Goal: Task Accomplishment & Management: Complete application form

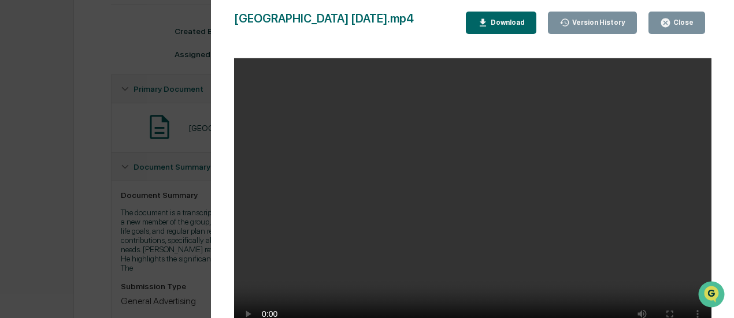
click at [688, 18] on div "Close" at bounding box center [677, 22] width 34 height 11
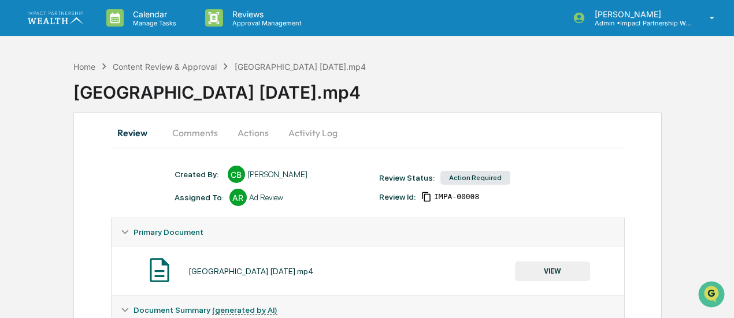
click at [235, 132] on button "Actions" at bounding box center [253, 133] width 52 height 28
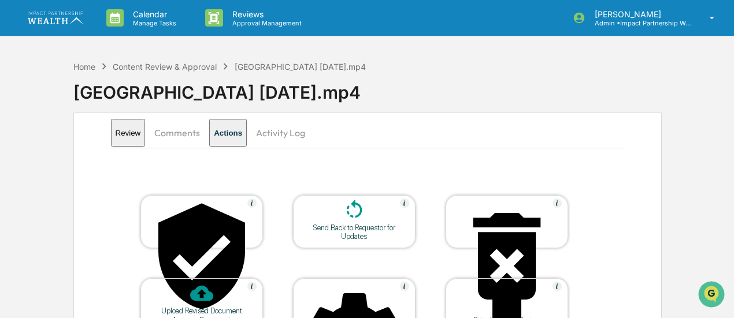
click at [349, 217] on icon at bounding box center [354, 210] width 23 height 23
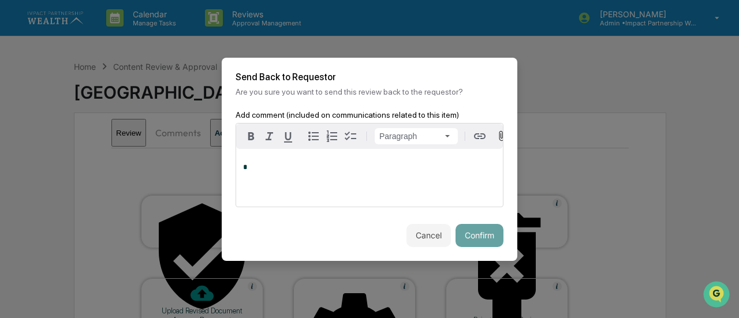
click at [318, 176] on div "*" at bounding box center [369, 178] width 267 height 58
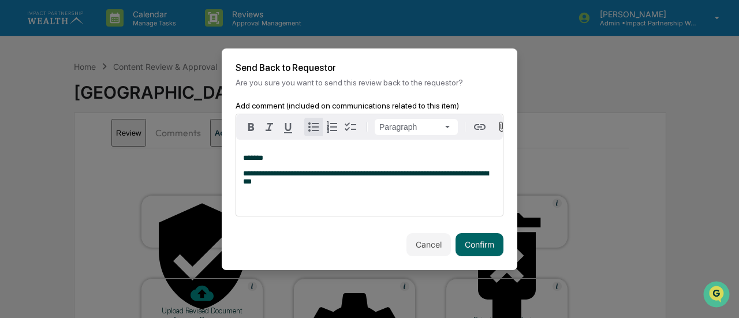
click at [311, 128] on icon "button" at bounding box center [314, 127] width 14 height 14
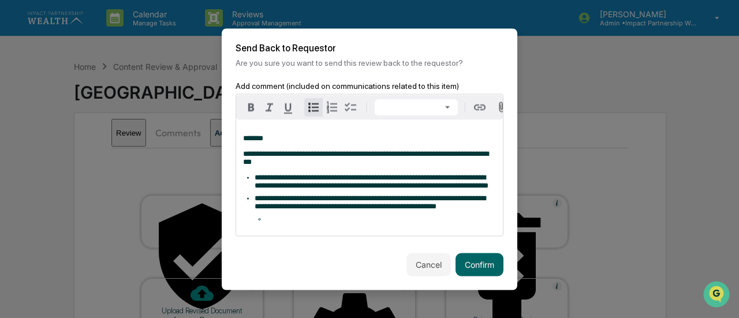
click at [297, 223] on li at bounding box center [381, 219] width 230 height 8
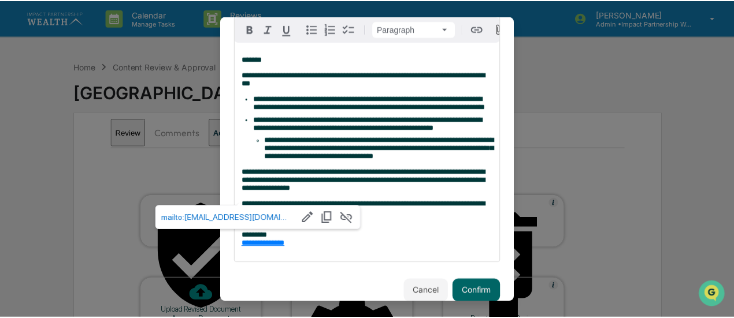
scroll to position [135, 0]
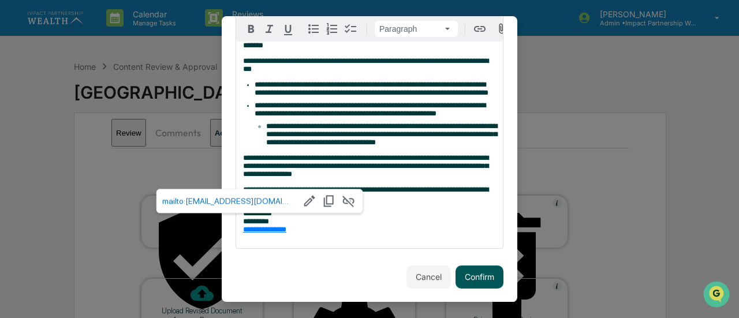
click at [470, 272] on button "Confirm" at bounding box center [480, 277] width 48 height 23
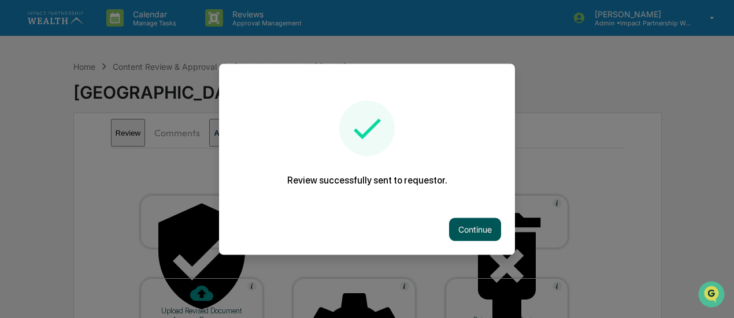
click at [469, 231] on button "Continue" at bounding box center [475, 229] width 52 height 23
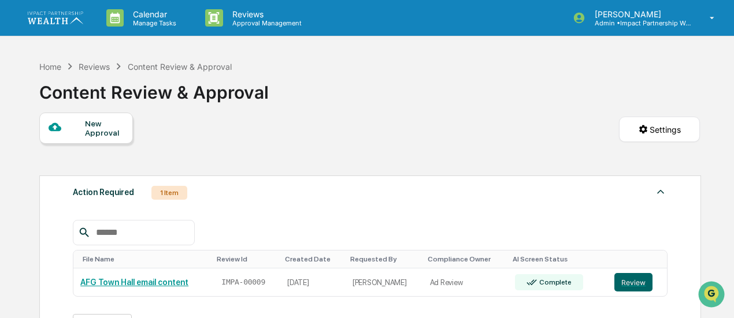
scroll to position [56, 0]
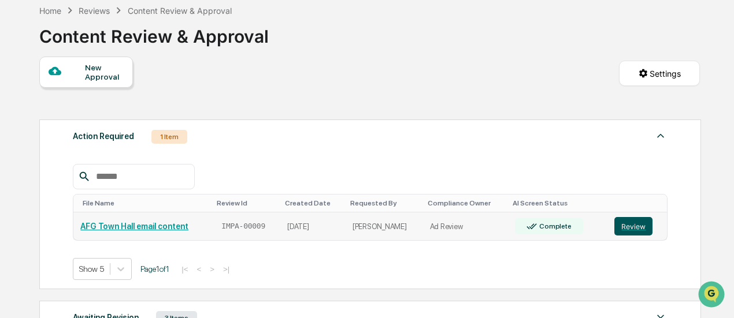
click at [619, 228] on button "Review" at bounding box center [633, 226] width 38 height 18
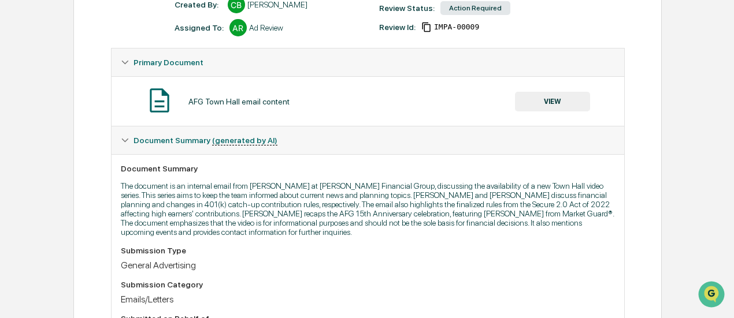
scroll to position [170, 0]
click at [570, 106] on button "VIEW" at bounding box center [552, 101] width 75 height 20
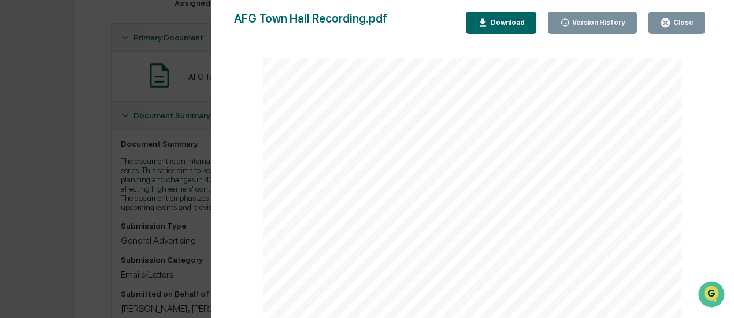
scroll to position [220, 0]
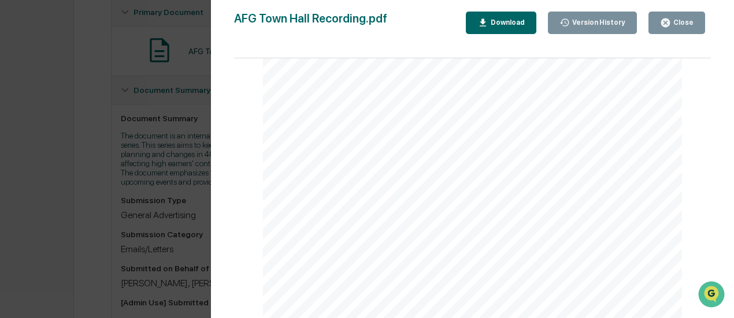
click at [507, 25] on div "Download" at bounding box center [506, 22] width 36 height 8
click at [686, 31] on button "Close" at bounding box center [676, 23] width 57 height 23
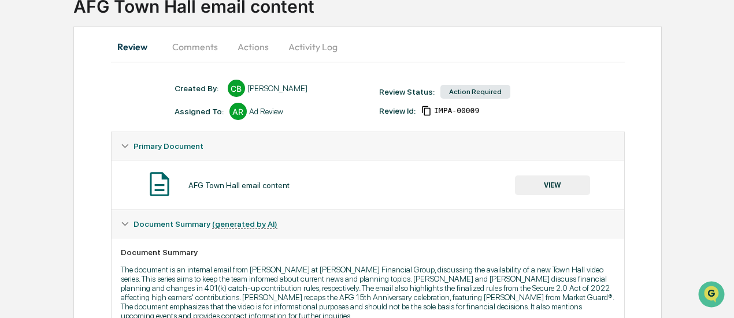
scroll to position [85, 0]
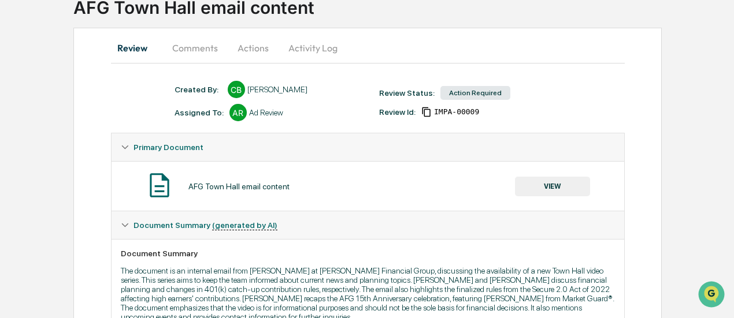
click at [239, 52] on button "Actions" at bounding box center [253, 48] width 52 height 28
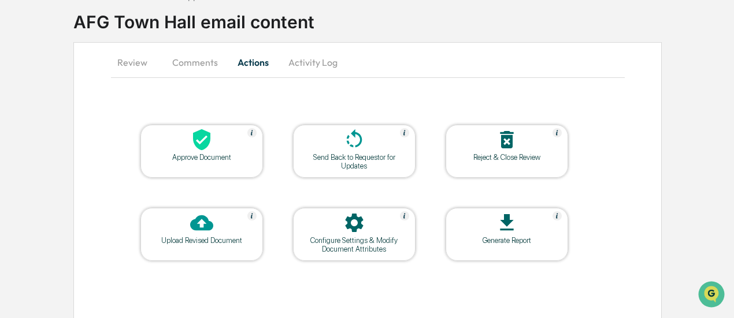
click at [199, 221] on icon at bounding box center [201, 222] width 23 height 23
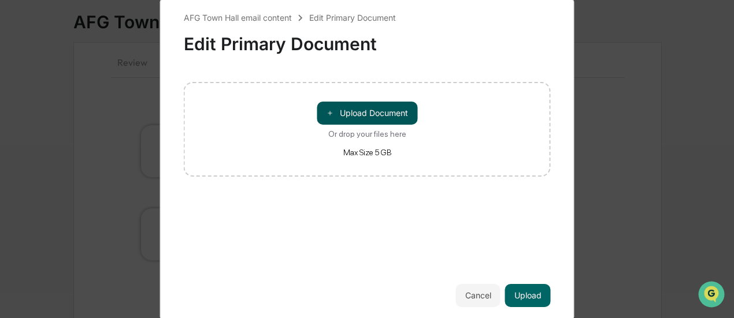
click at [357, 121] on button "＋ Upload Document" at bounding box center [367, 113] width 101 height 23
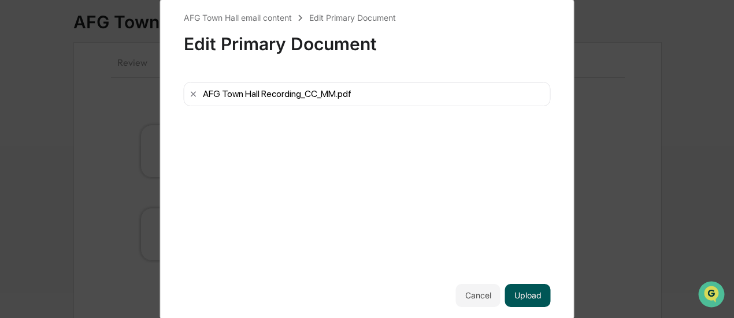
click at [518, 298] on button "Upload" at bounding box center [528, 295] width 46 height 23
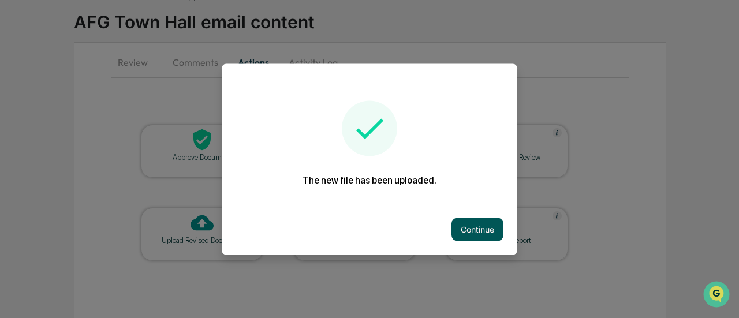
click at [469, 234] on button "Continue" at bounding box center [478, 229] width 52 height 23
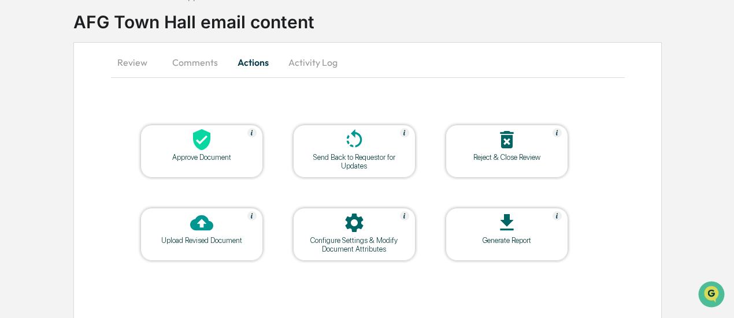
click at [324, 133] on div at bounding box center [354, 140] width 116 height 25
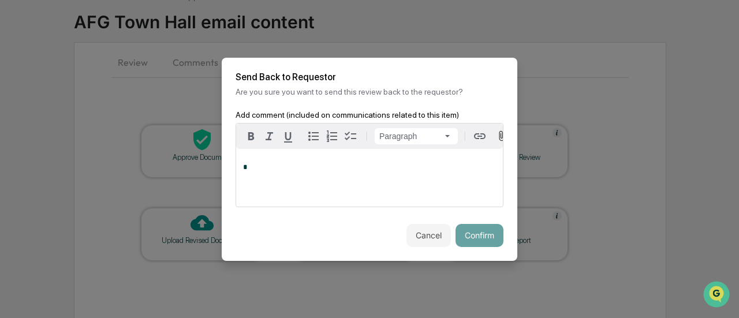
click at [288, 184] on div "*" at bounding box center [369, 178] width 267 height 58
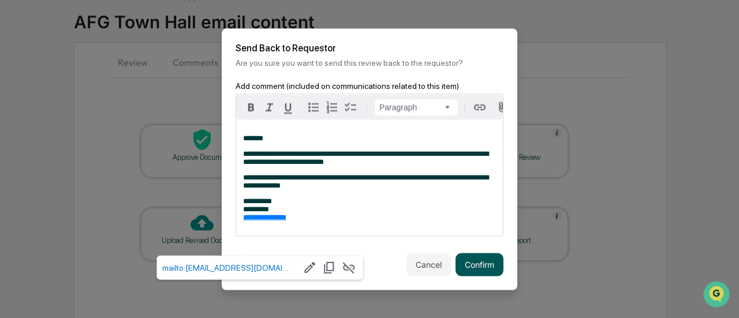
click at [497, 276] on button "Confirm" at bounding box center [480, 264] width 48 height 23
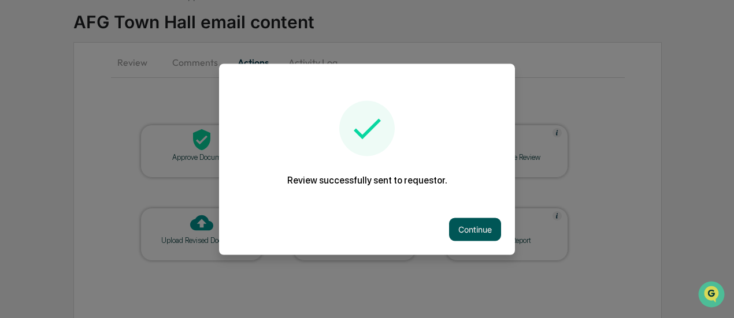
click at [467, 231] on button "Continue" at bounding box center [475, 229] width 52 height 23
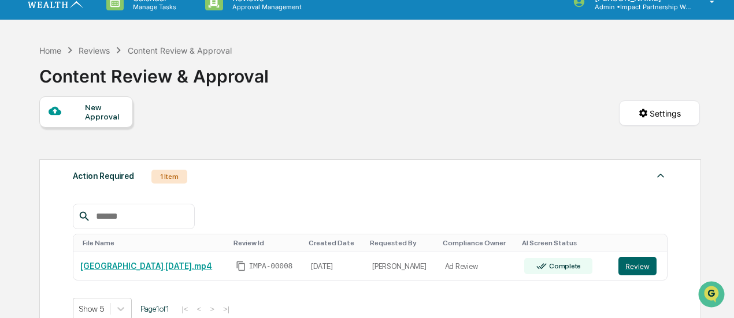
scroll to position [111, 0]
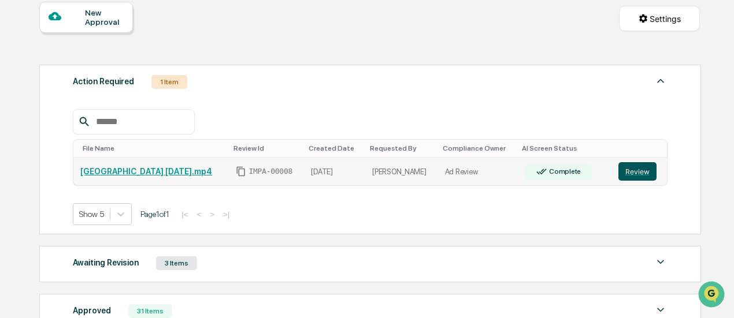
click at [631, 173] on button "Review" at bounding box center [637, 171] width 38 height 18
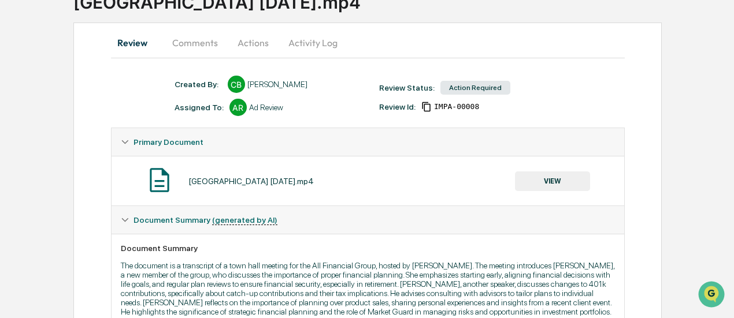
scroll to position [91, 0]
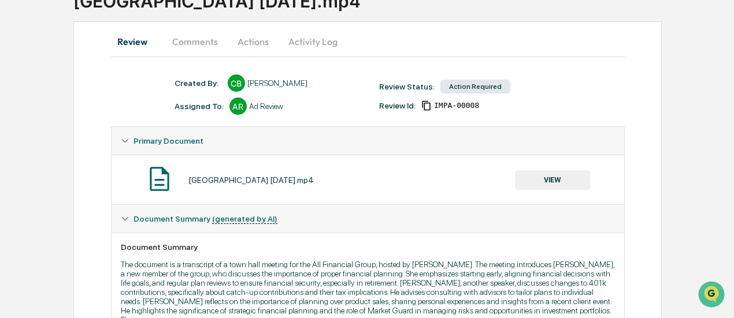
click at [531, 177] on button "VIEW" at bounding box center [552, 180] width 75 height 20
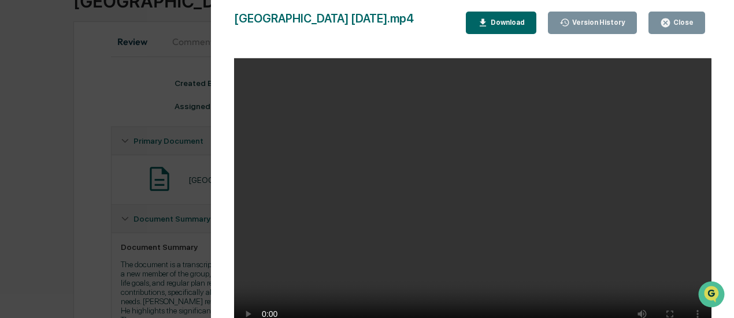
click at [490, 28] on button "Download" at bounding box center [501, 23] width 70 height 23
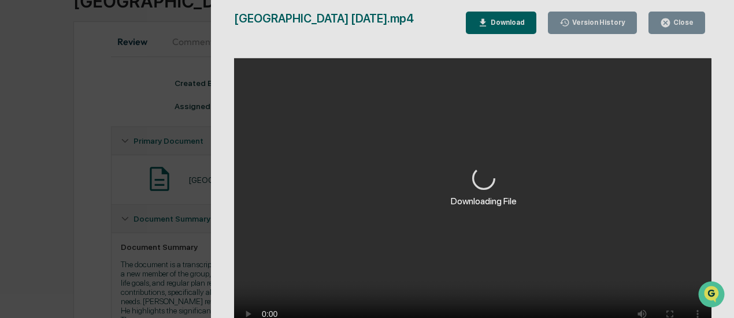
click at [247, 313] on div "Downloading File" at bounding box center [484, 186] width 547 height 373
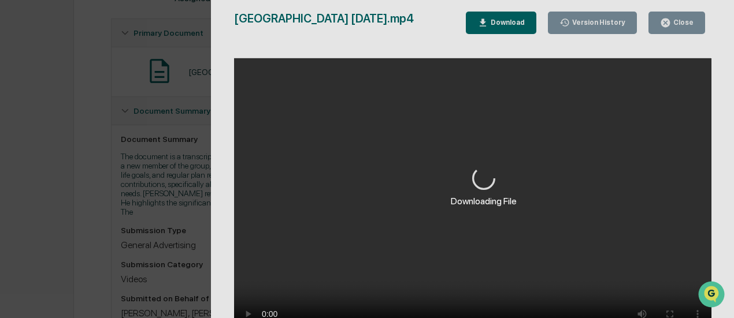
scroll to position [200, 0]
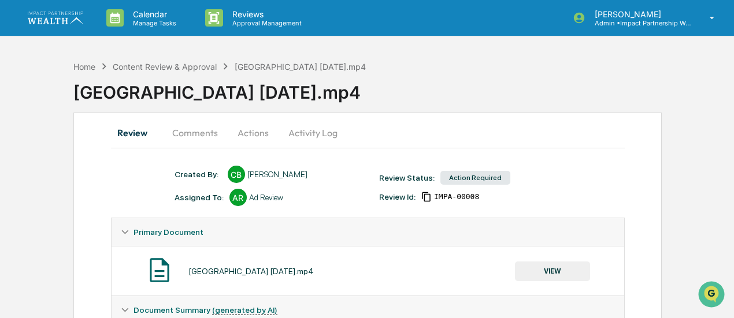
scroll to position [76, 0]
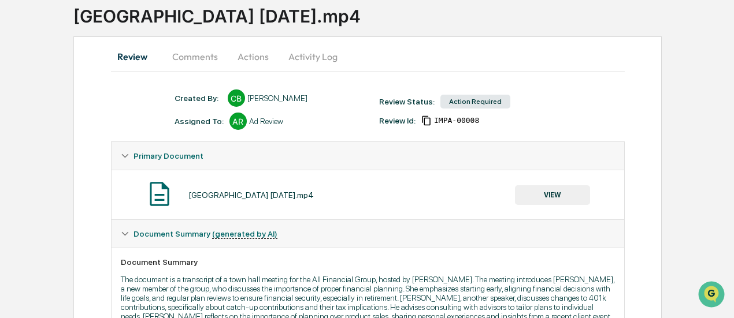
click at [543, 194] on button "VIEW" at bounding box center [552, 195] width 75 height 20
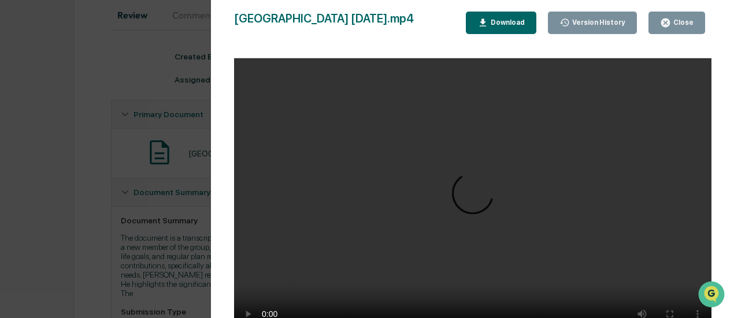
scroll to position [95, 0]
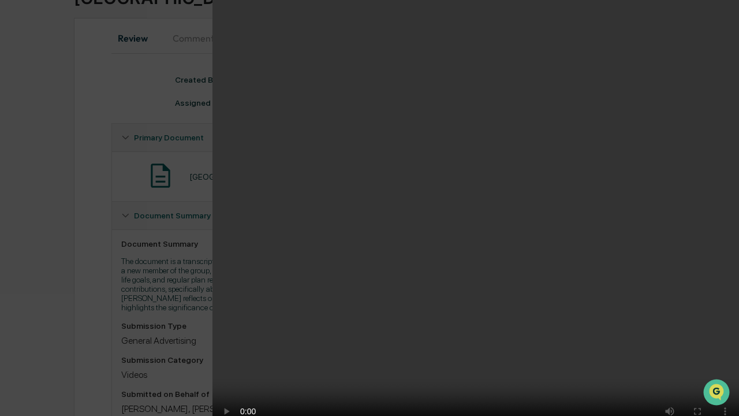
click at [230, 146] on video "Your browser does not support the video tag." at bounding box center [476, 219] width 527 height 439
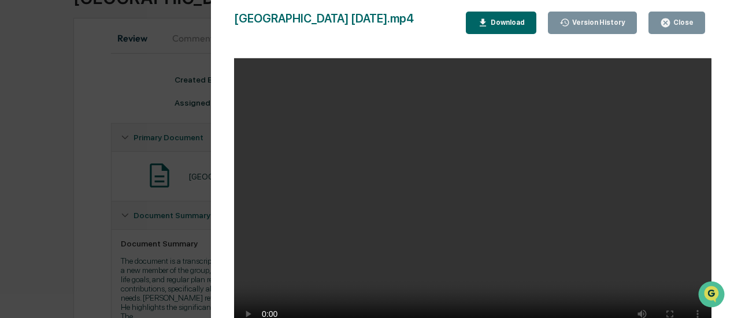
click at [683, 23] on div "Close" at bounding box center [682, 22] width 23 height 8
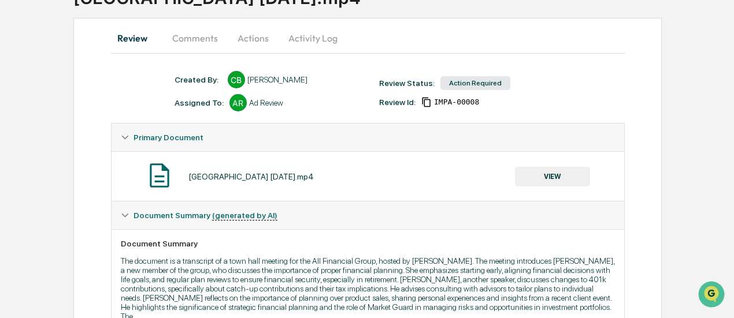
click at [210, 36] on button "Comments" at bounding box center [195, 38] width 64 height 28
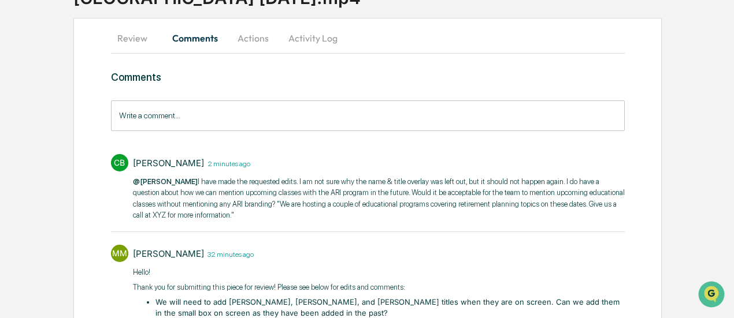
drag, startPoint x: 198, startPoint y: 214, endPoint x: 547, endPoint y: 180, distance: 350.1
click at [547, 180] on p "@Morgan Mears I have made the requested edits. I am not sure why the name & tit…" at bounding box center [379, 198] width 492 height 45
copy p "I do have a question about how we can mention upcoming classes with the ARI pro…"
